Goal: Check status: Check status

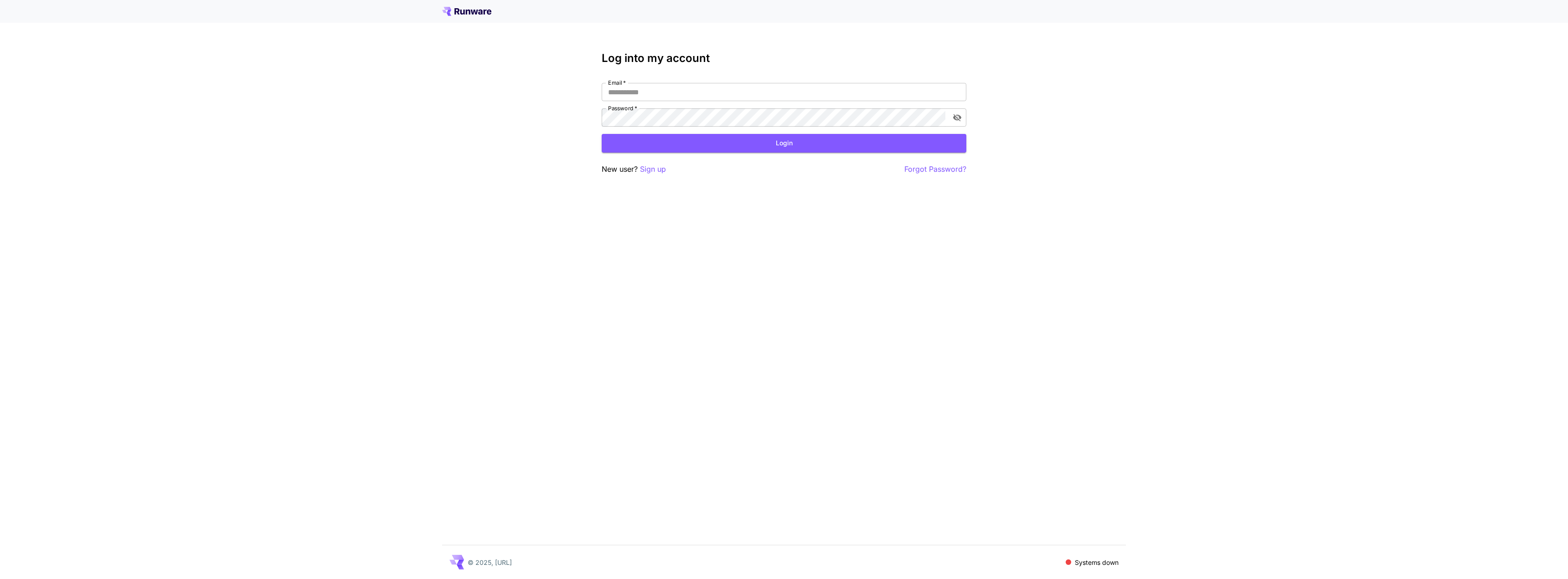
type input "**********"
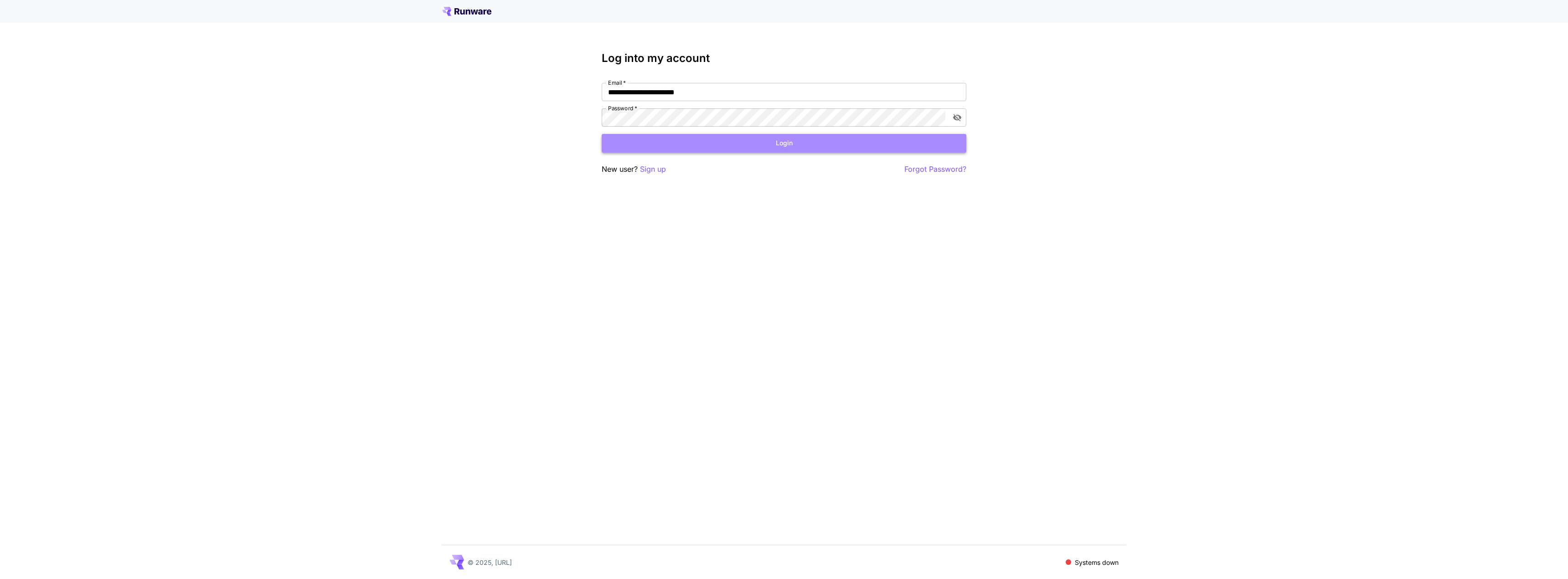
click at [789, 144] on button "Login" at bounding box center [783, 143] width 365 height 19
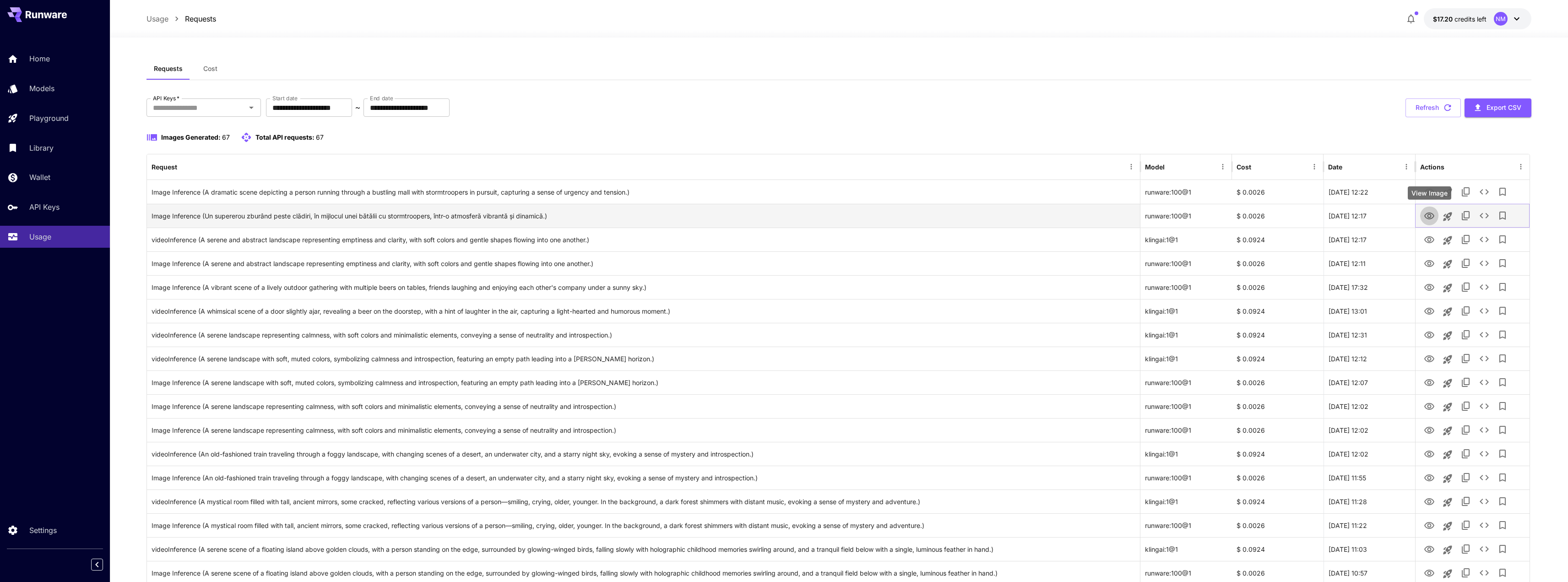
click at [1430, 215] on icon "View Image" at bounding box center [1429, 216] width 11 height 11
click at [1447, 104] on icon "button" at bounding box center [1448, 108] width 10 height 10
click at [1441, 108] on button "Refresh" at bounding box center [1433, 108] width 56 height 19
click at [1446, 108] on icon "button" at bounding box center [1448, 108] width 10 height 10
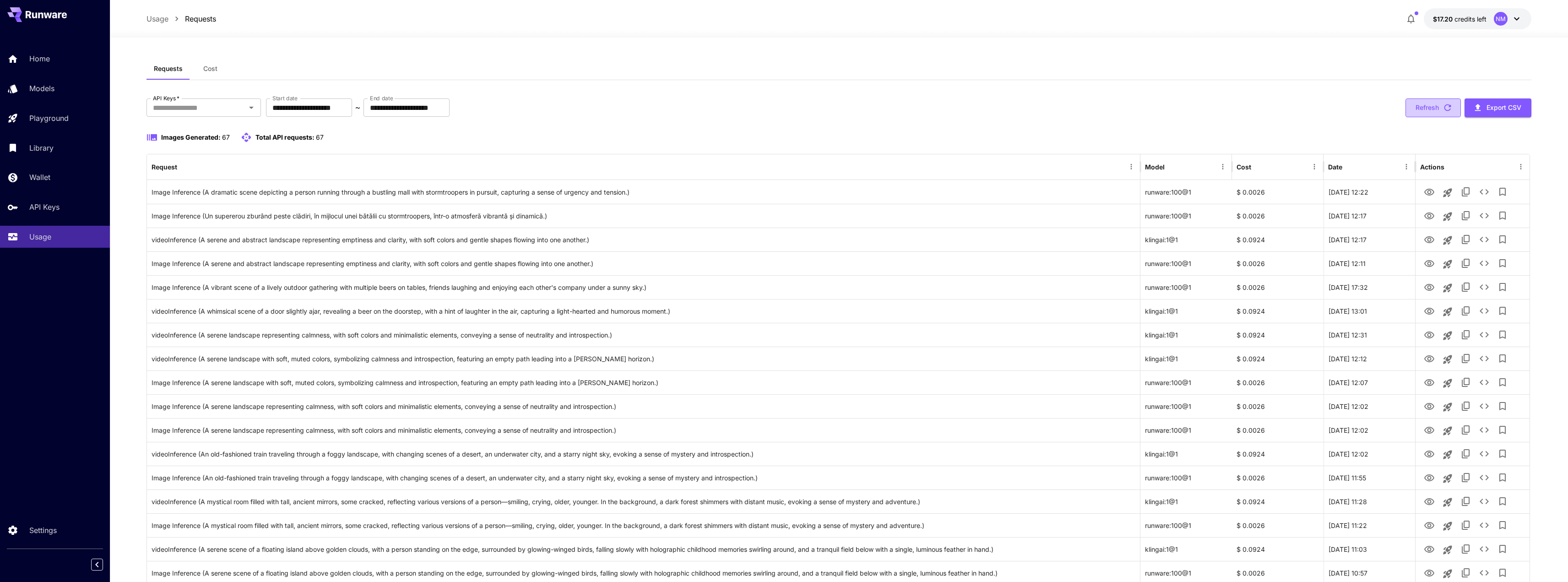
click at [1443, 108] on icon "button" at bounding box center [1448, 108] width 10 height 10
click at [1445, 110] on icon "button" at bounding box center [1448, 108] width 10 height 10
click at [1439, 106] on button "Refresh" at bounding box center [1433, 108] width 56 height 19
click at [1445, 106] on icon "button" at bounding box center [1448, 108] width 7 height 7
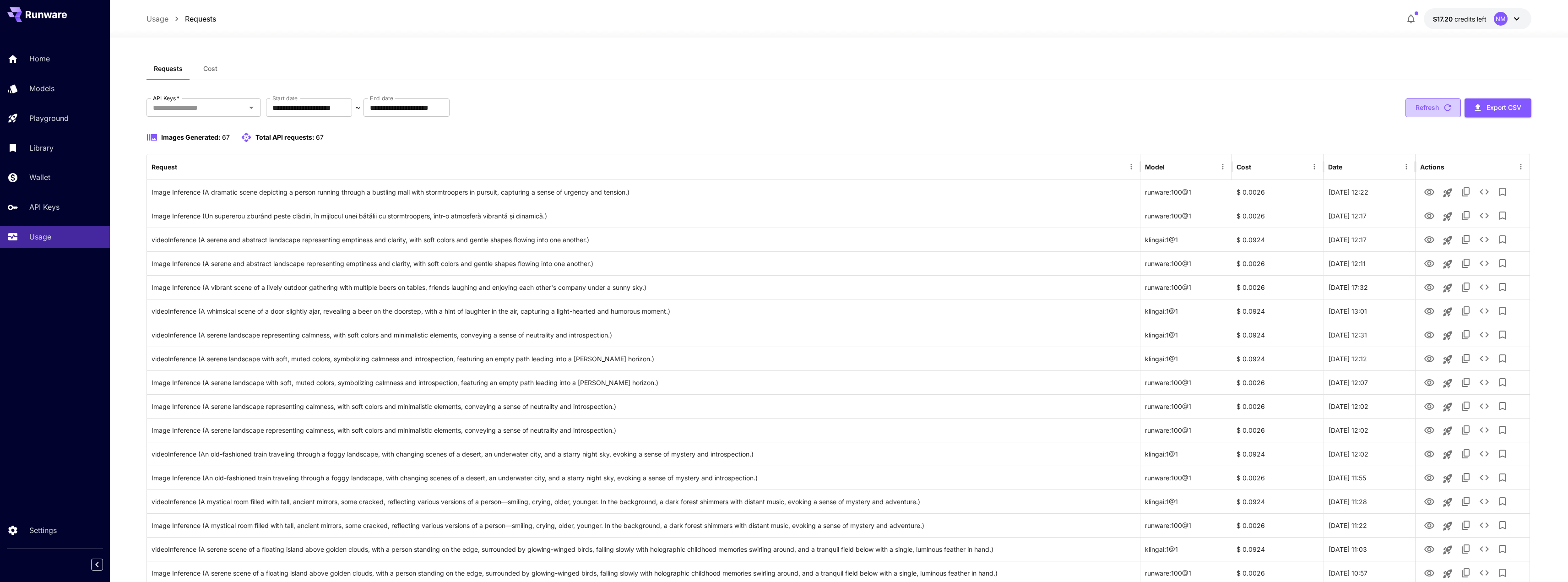
click at [1449, 108] on icon "button" at bounding box center [1448, 108] width 10 height 10
click at [1448, 108] on icon "button" at bounding box center [1448, 108] width 10 height 10
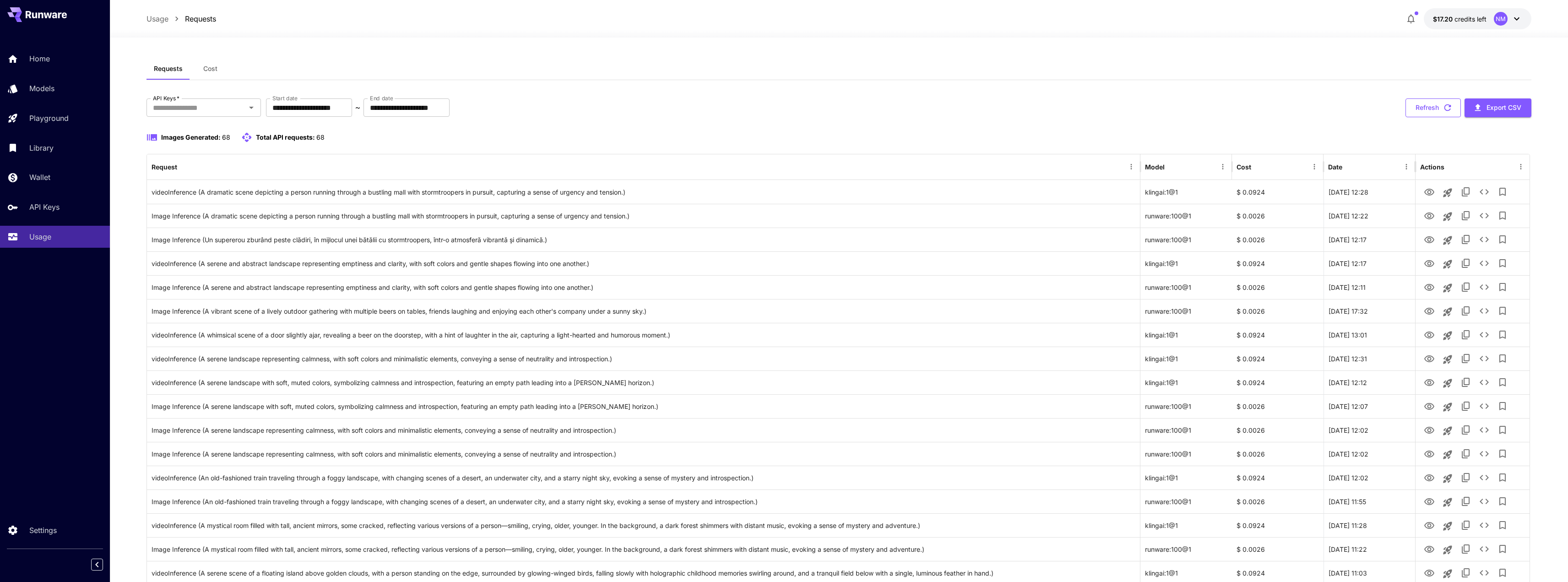
click at [1443, 114] on button "Refresh" at bounding box center [1433, 108] width 56 height 19
